Goal: Transaction & Acquisition: Obtain resource

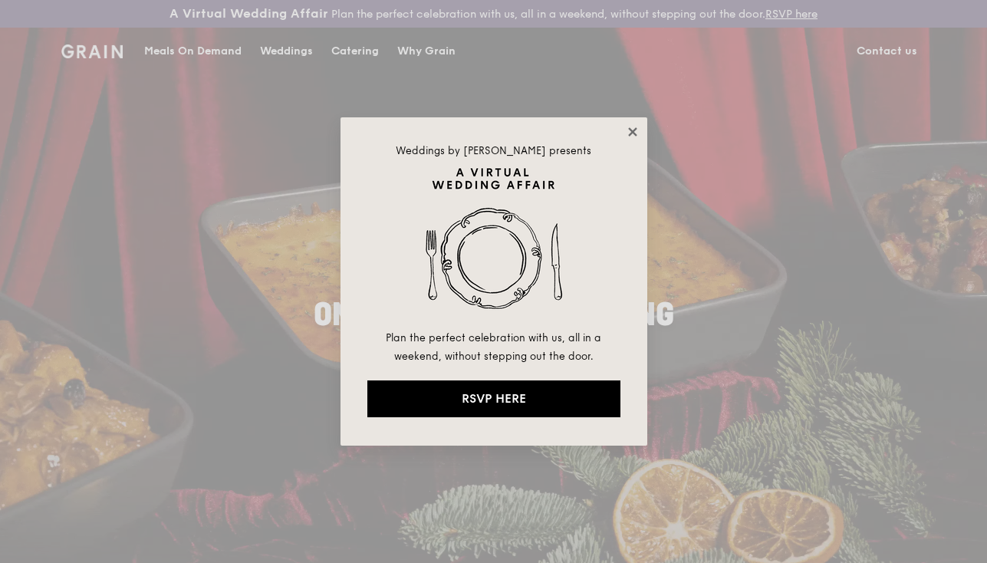
click at [635, 134] on icon at bounding box center [632, 131] width 8 height 8
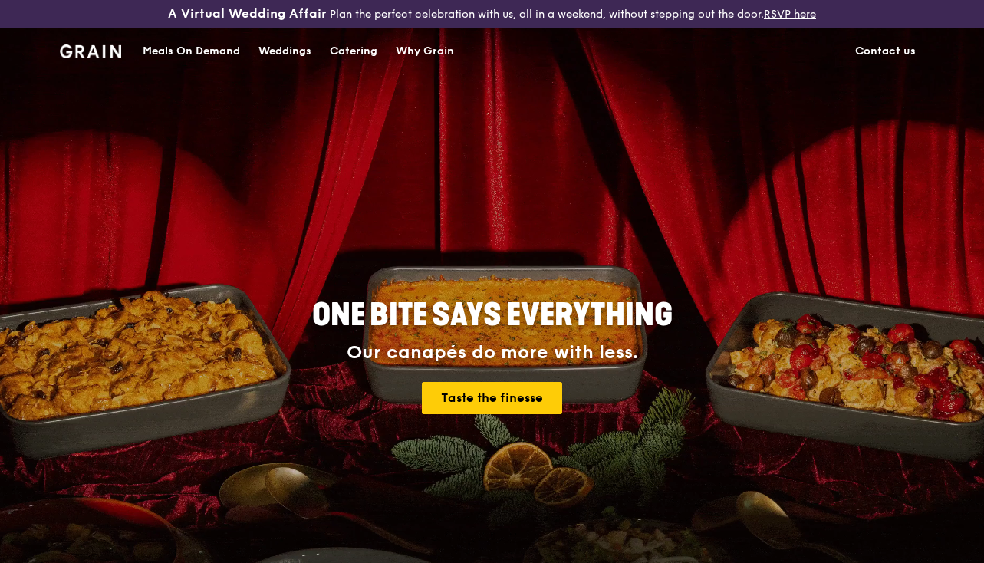
click at [353, 44] on div "Catering" at bounding box center [354, 51] width 48 height 46
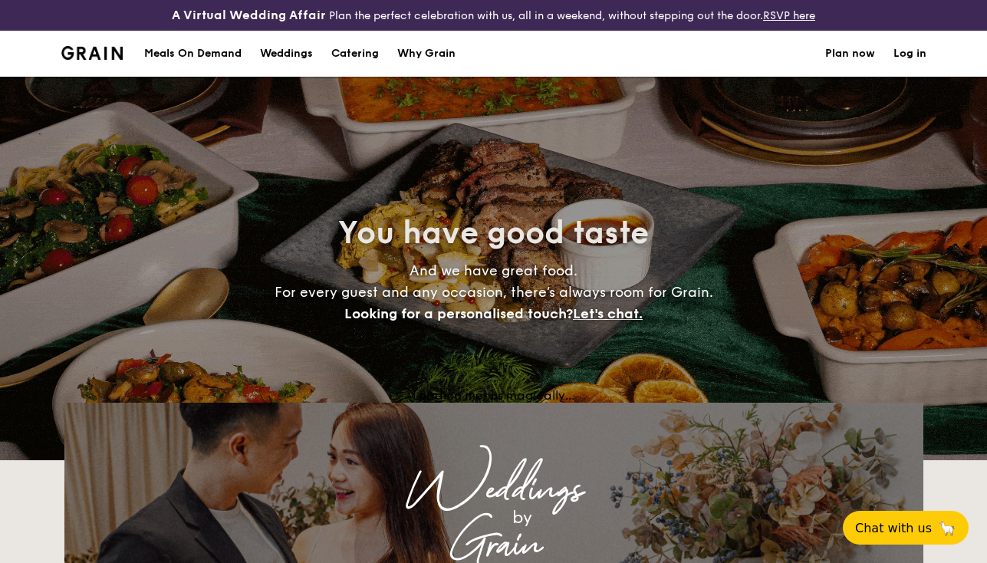
select select
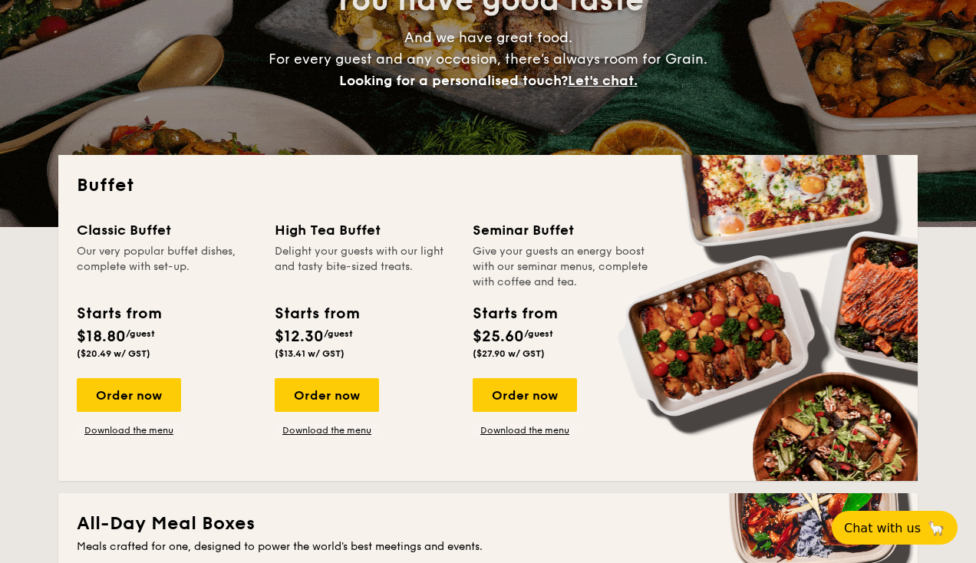
scroll to position [406, 0]
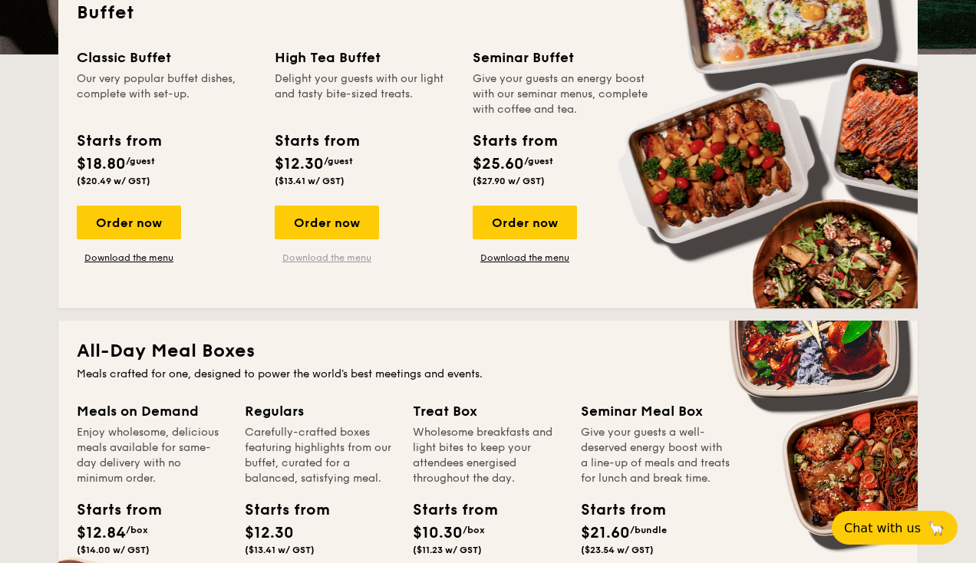
click at [351, 264] on link "Download the menu" at bounding box center [327, 258] width 104 height 12
